Goal: Task Accomplishment & Management: Manage account settings

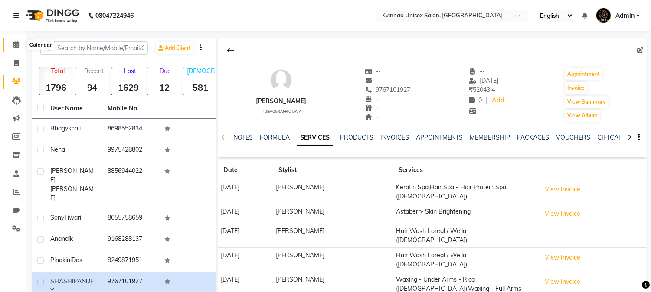
click at [16, 46] on icon at bounding box center [16, 44] width 6 height 7
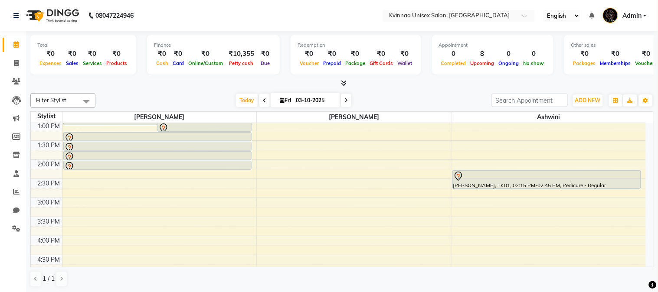
scroll to position [192, 0]
click at [7, 258] on div "Calendar Invoice Clients Leads Marketing Members Inventory Staff Reports Chat S…" at bounding box center [58, 152] width 117 height 255
click at [426, 76] on div "Total ₹0 Expenses ₹0 Sales ₹0 Services ₹0 Products Finance ₹0 Cash ₹0 Card ₹0 O…" at bounding box center [341, 56] width 623 height 42
click at [413, 92] on div "Filter Stylist Select All [PERSON_NAME] [PERSON_NAME] Ashwini [DATE] [DATE] Tog…" at bounding box center [341, 190] width 623 height 201
click at [444, 80] on div at bounding box center [341, 83] width 623 height 9
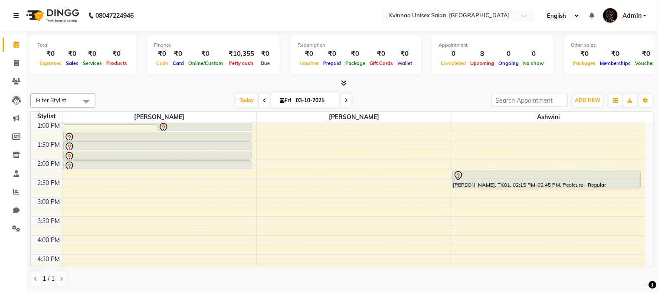
click at [425, 100] on div "[DATE] [DATE]" at bounding box center [294, 100] width 388 height 13
click at [310, 242] on div "8:00 AM 8:30 AM 9:00 AM 9:30 AM 10:00 AM 10:30 AM 11:00 AM 11:30 AM 12:00 PM 12…" at bounding box center [338, 198] width 615 height 534
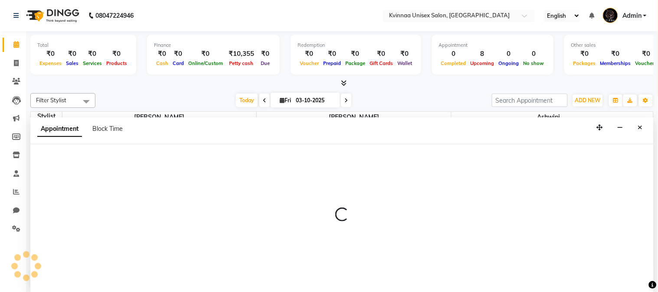
select select "4271"
select select "tentative"
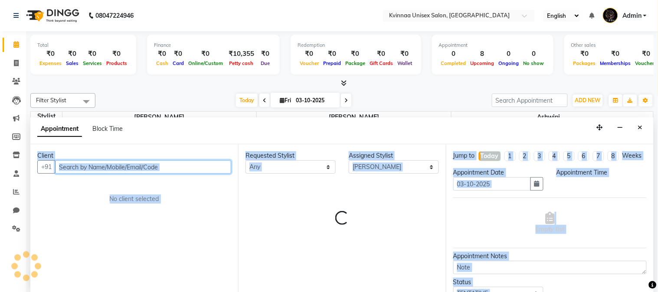
select select "960"
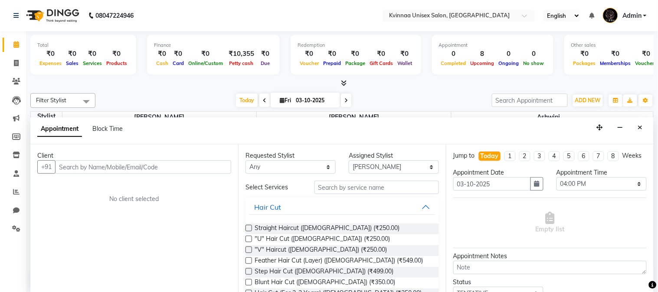
click at [176, 22] on nav "08047224946 Select Location × Kvinnaa Unisex Salon, [GEOGRAPHIC_DATA] English E…" at bounding box center [329, 15] width 658 height 31
click at [638, 127] on icon "Close" at bounding box center [640, 127] width 5 height 6
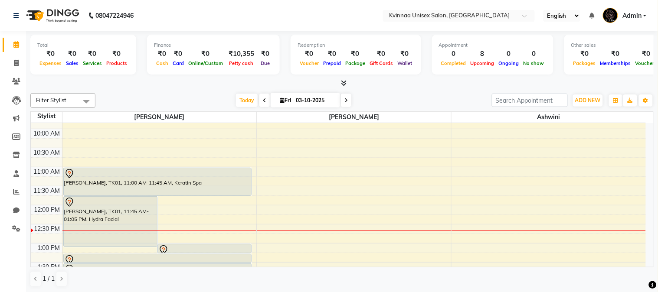
scroll to position [48, 0]
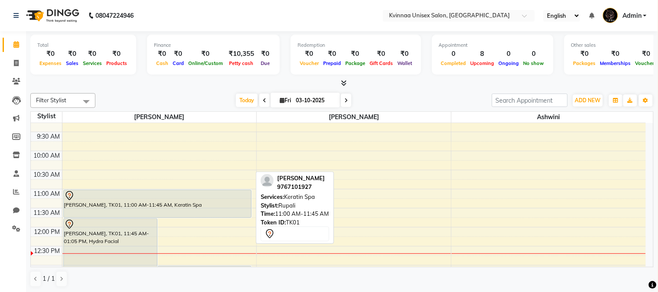
click at [172, 205] on div "[PERSON_NAME], TK01, 11:00 AM-11:45 AM, Keratin Spa" at bounding box center [157, 203] width 187 height 27
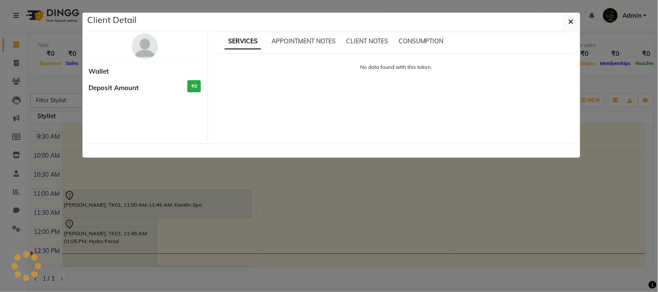
select select "7"
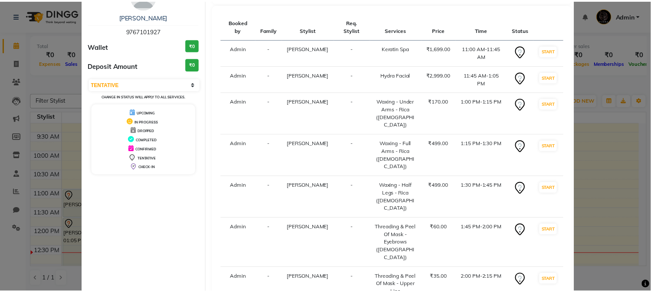
scroll to position [106, 0]
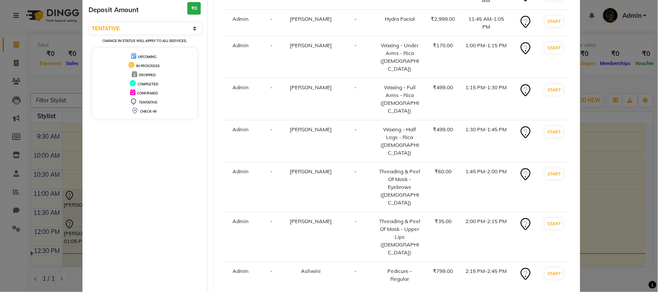
select select "147"
select select "service"
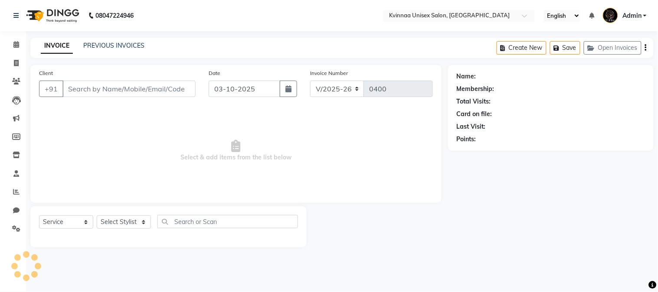
type input "9767101927"
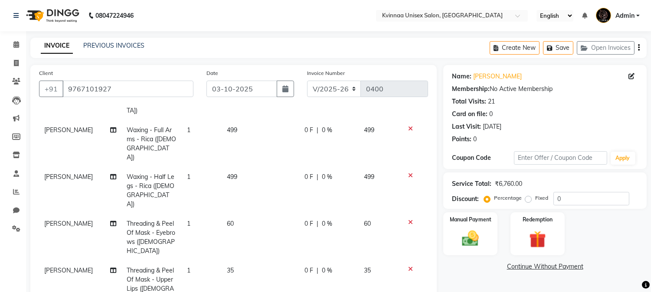
scroll to position [48, 0]
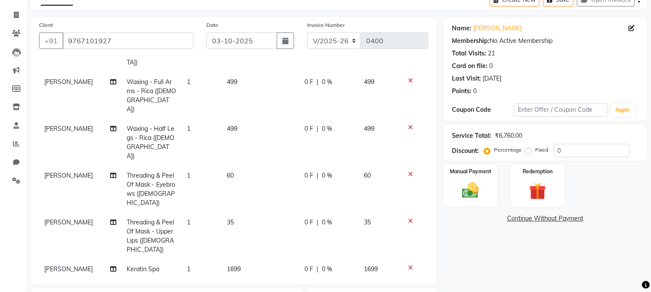
click at [408, 265] on icon at bounding box center [410, 268] width 5 height 6
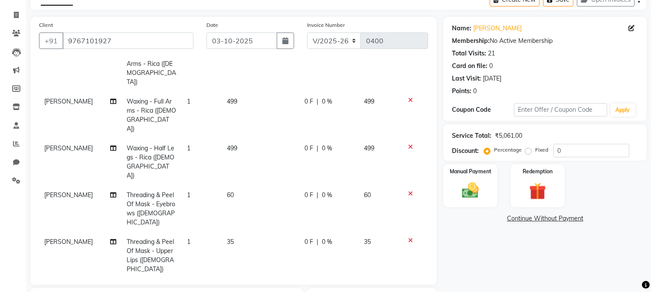
scroll to position [144, 0]
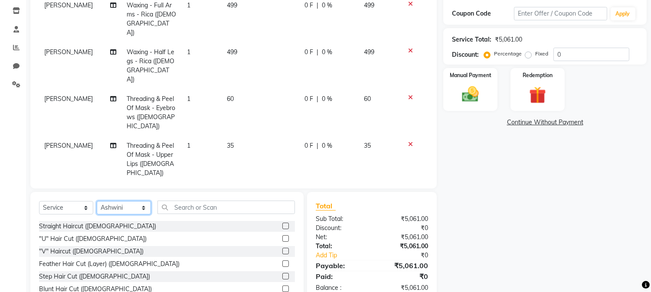
click at [128, 209] on select "Select Stylist Ashwini [PERSON_NAME] [PERSON_NAME]" at bounding box center [124, 207] width 54 height 13
select select "8149"
click at [97, 201] on select "Select Stylist Ashwini [PERSON_NAME] [PERSON_NAME]" at bounding box center [124, 207] width 54 height 13
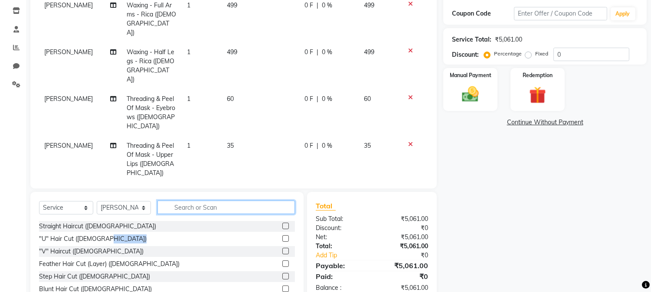
click at [198, 207] on input "text" at bounding box center [225, 207] width 137 height 13
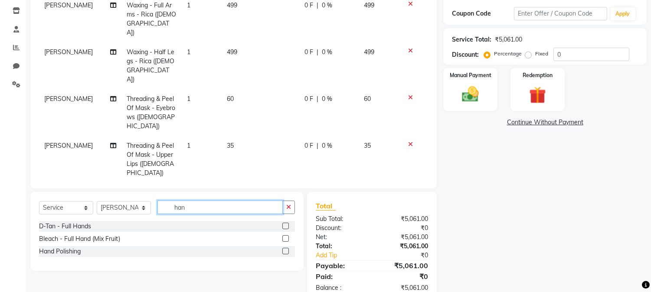
type input "han"
click at [287, 251] on label at bounding box center [285, 251] width 7 height 7
click at [287, 251] on input "checkbox" at bounding box center [285, 252] width 6 height 6
click at [287, 251] on label at bounding box center [285, 251] width 7 height 7
click at [287, 251] on input "checkbox" at bounding box center [285, 252] width 6 height 6
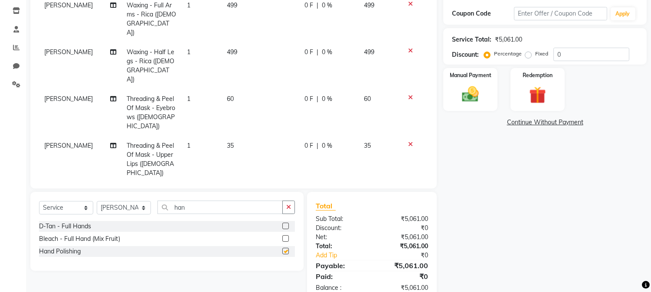
checkbox input "false"
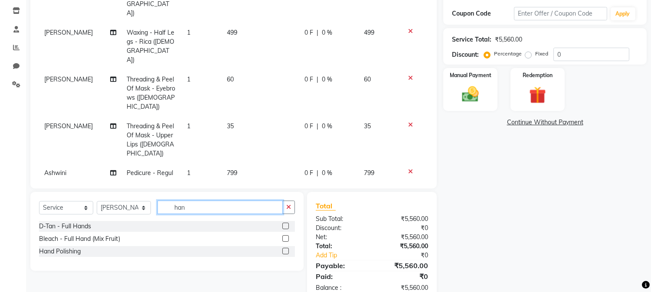
click at [204, 205] on input "han" at bounding box center [219, 207] width 125 height 13
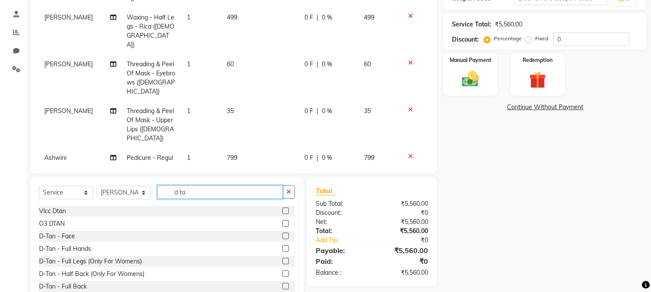
scroll to position [137, 0]
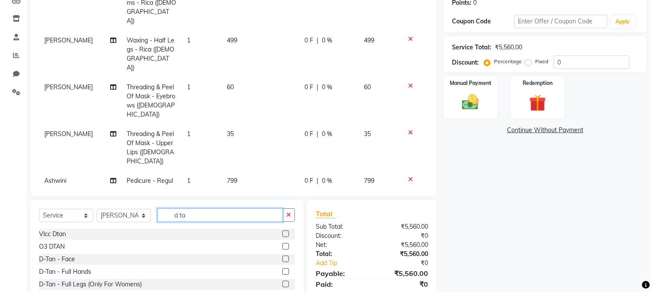
type input "d ta"
click at [282, 258] on label at bounding box center [285, 259] width 7 height 7
click at [282, 258] on input "checkbox" at bounding box center [285, 260] width 6 height 6
checkbox input "false"
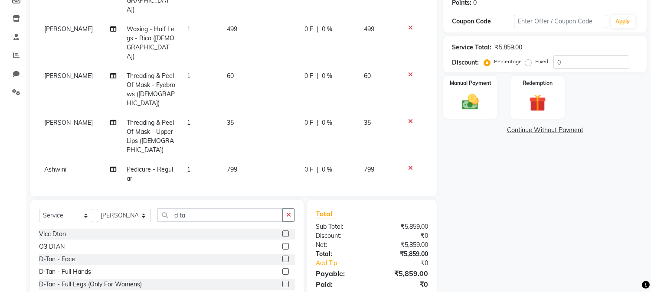
scroll to position [108, 0]
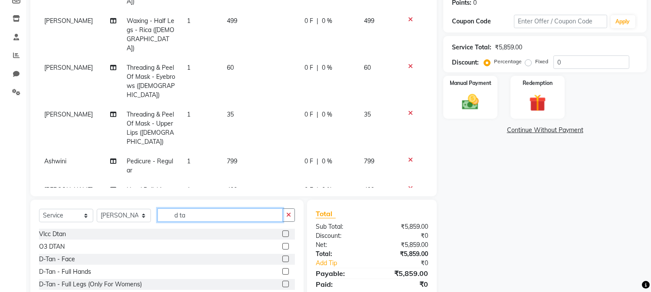
click at [200, 219] on input "d ta" at bounding box center [219, 215] width 125 height 13
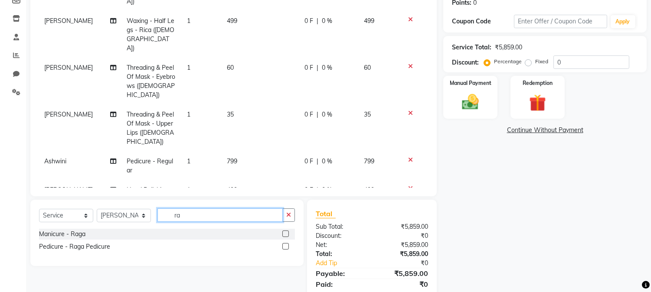
type input "r"
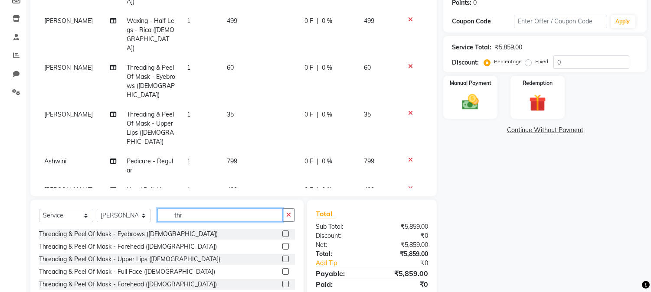
scroll to position [185, 0]
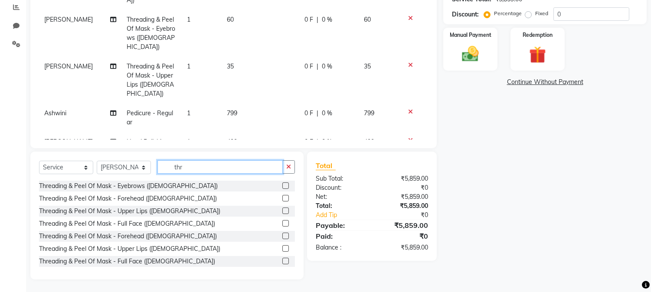
type input "thr"
click at [282, 185] on label at bounding box center [285, 186] width 7 height 7
click at [282, 185] on input "checkbox" at bounding box center [285, 186] width 6 height 6
checkbox input "false"
click at [282, 196] on label at bounding box center [285, 198] width 7 height 7
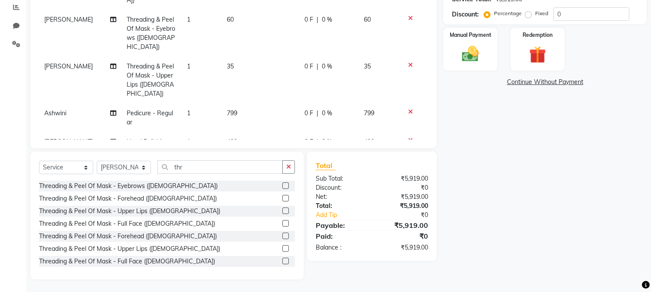
click at [282, 196] on input "checkbox" at bounding box center [285, 199] width 6 height 6
click at [282, 196] on label at bounding box center [285, 198] width 7 height 7
click at [282, 196] on input "checkbox" at bounding box center [285, 199] width 6 height 6
checkbox input "false"
click at [282, 211] on label at bounding box center [285, 211] width 7 height 7
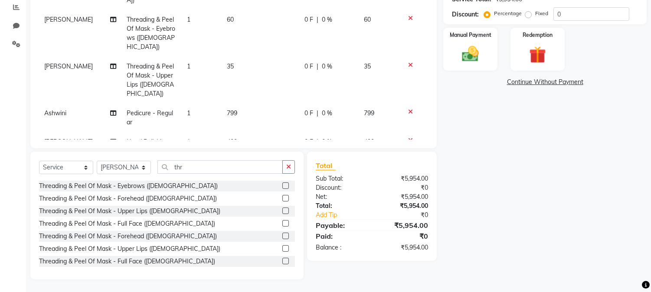
click at [282, 211] on input "checkbox" at bounding box center [285, 212] width 6 height 6
checkbox input "false"
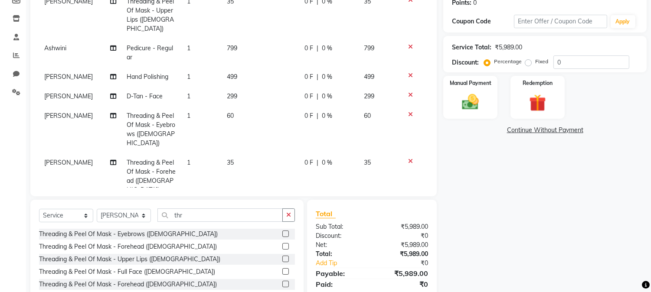
scroll to position [40, 0]
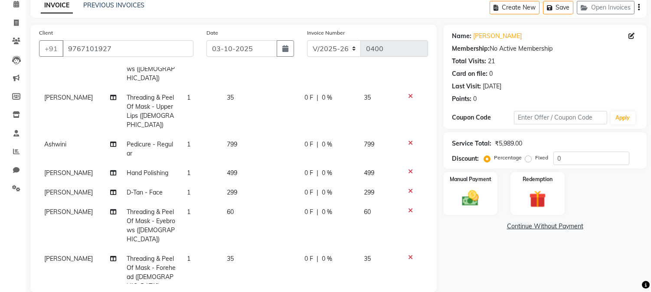
click at [535, 158] on label "Fixed" at bounding box center [541, 158] width 13 height 8
click at [529, 158] on input "Fixed" at bounding box center [530, 158] width 6 height 6
radio input "true"
click at [535, 158] on label "Fixed" at bounding box center [541, 158] width 13 height 8
click at [529, 158] on input "Fixed" at bounding box center [530, 158] width 6 height 6
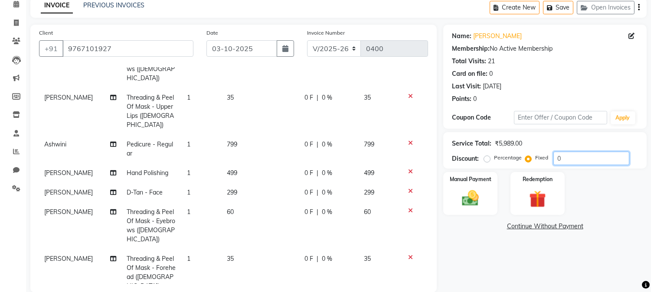
click at [573, 157] on input "0" at bounding box center [591, 158] width 76 height 13
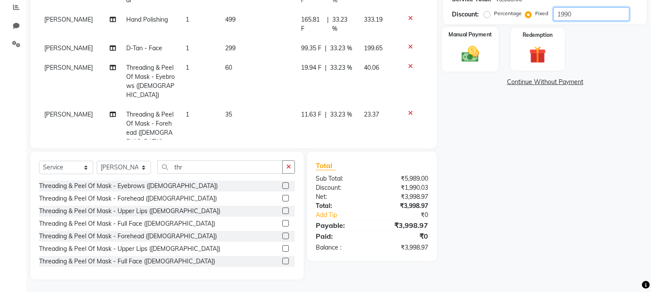
scroll to position [88, 0]
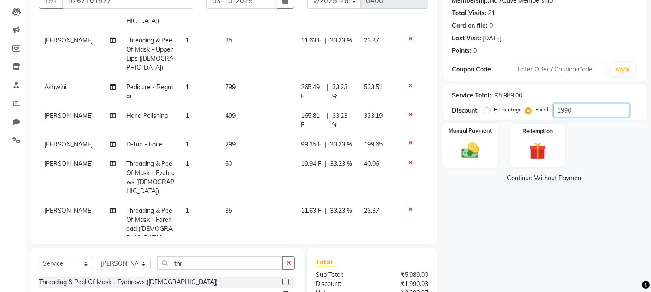
type input "1990"
click at [479, 149] on img at bounding box center [470, 150] width 29 height 20
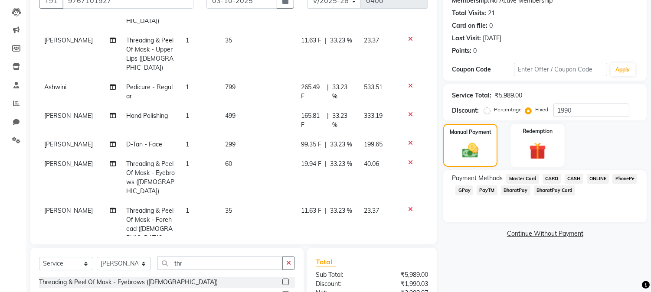
click at [464, 190] on span "GPay" at bounding box center [464, 191] width 18 height 10
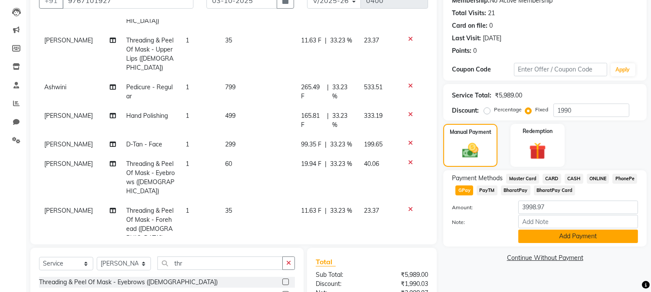
click at [601, 236] on button "Add Payment" at bounding box center [578, 236] width 120 height 13
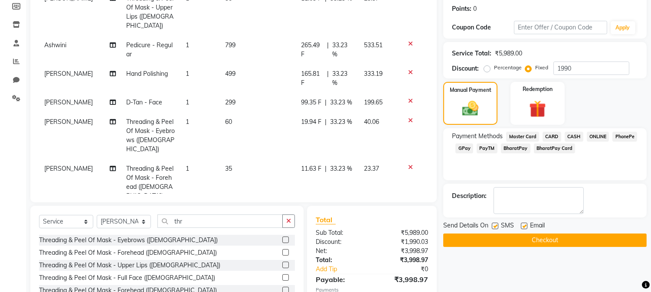
scroll to position [185, 0]
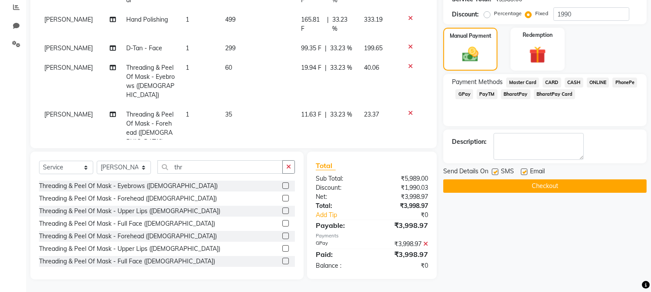
click at [562, 186] on button "Checkout" at bounding box center [544, 185] width 203 height 13
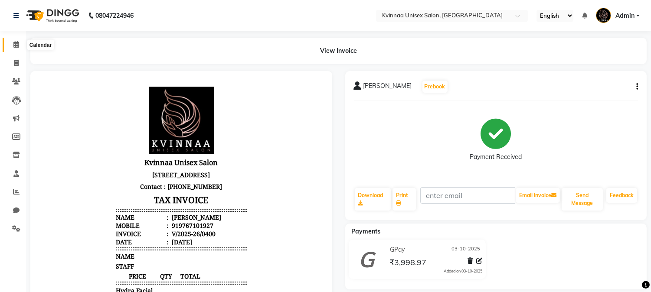
click at [14, 43] on icon at bounding box center [16, 44] width 6 height 7
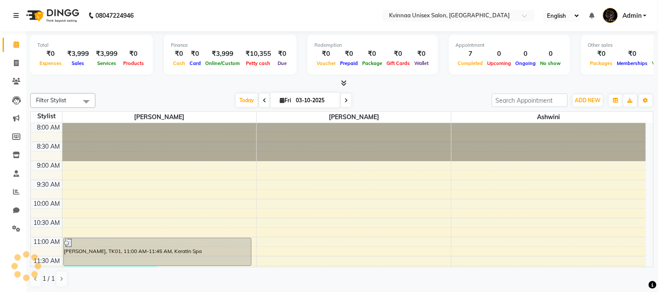
scroll to position [154, 0]
